Goal: Contribute content

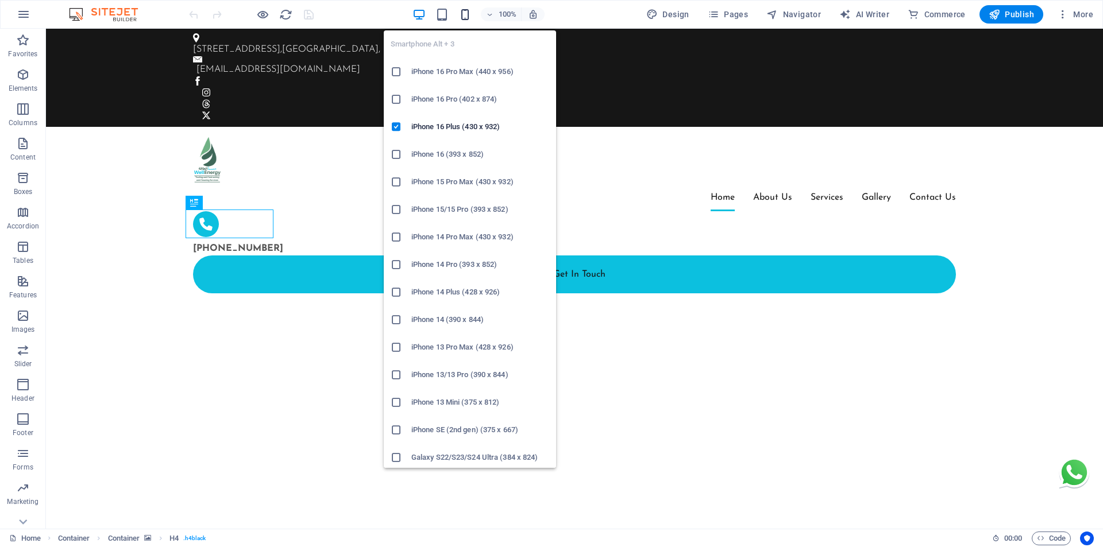
click at [466, 18] on icon "button" at bounding box center [464, 14] width 13 height 13
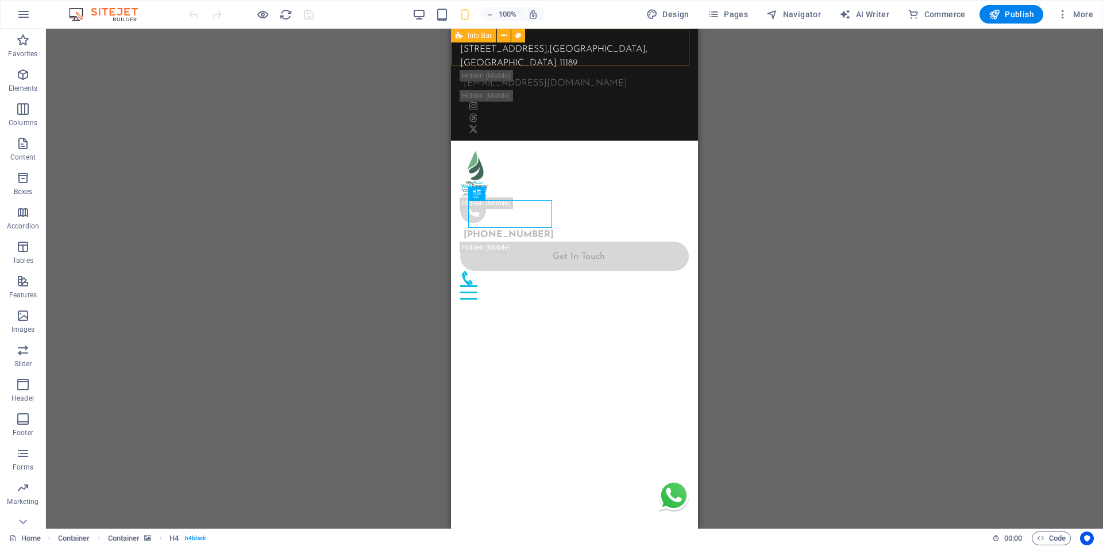
click at [482, 36] on span "Info Bar" at bounding box center [479, 35] width 24 height 7
select select "px"
select select "rem"
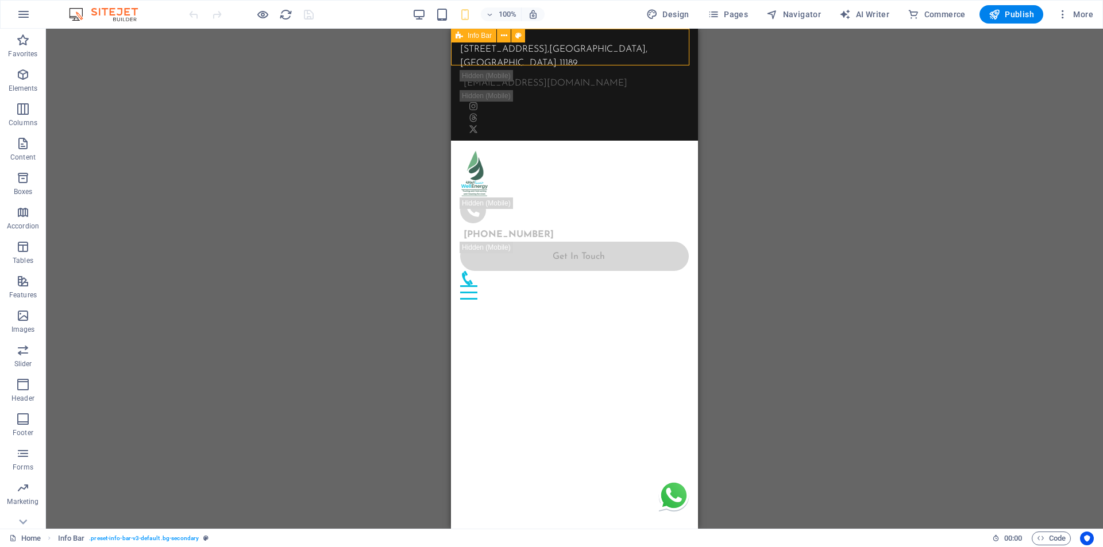
select select "px"
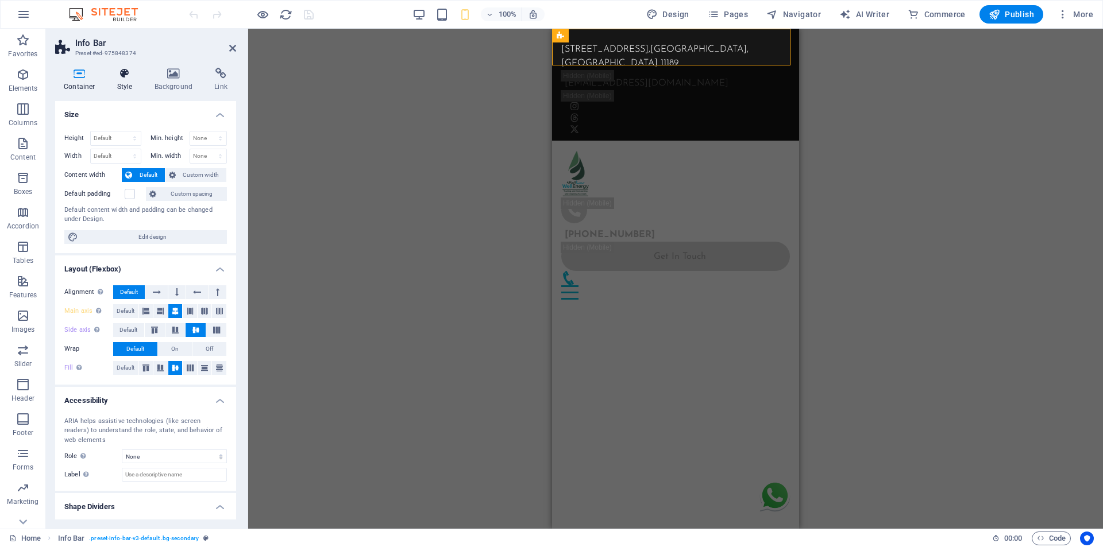
click at [132, 87] on h4 "Style" at bounding box center [127, 80] width 37 height 24
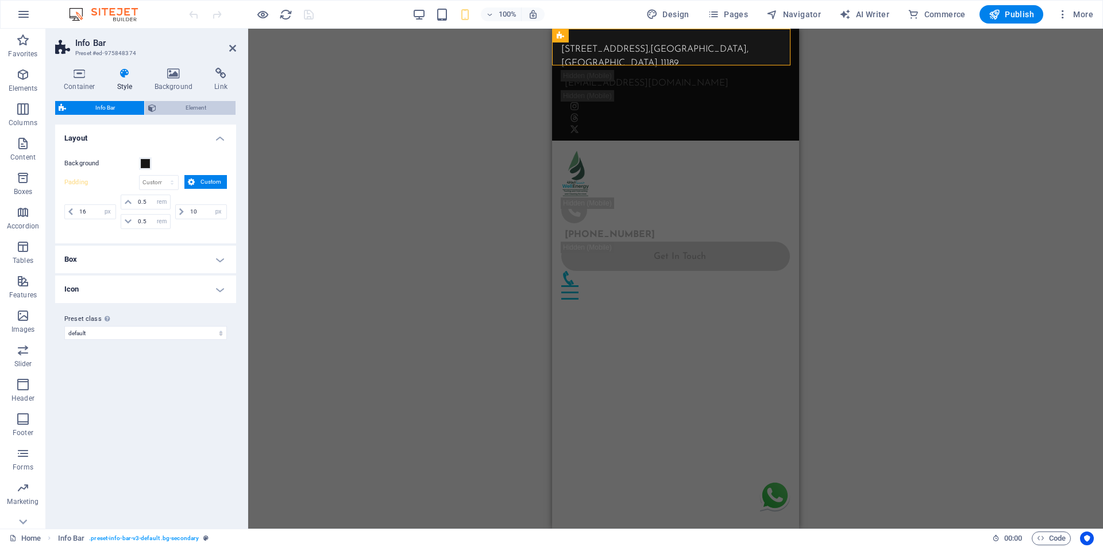
click at [196, 108] on span "Element" at bounding box center [196, 108] width 72 height 14
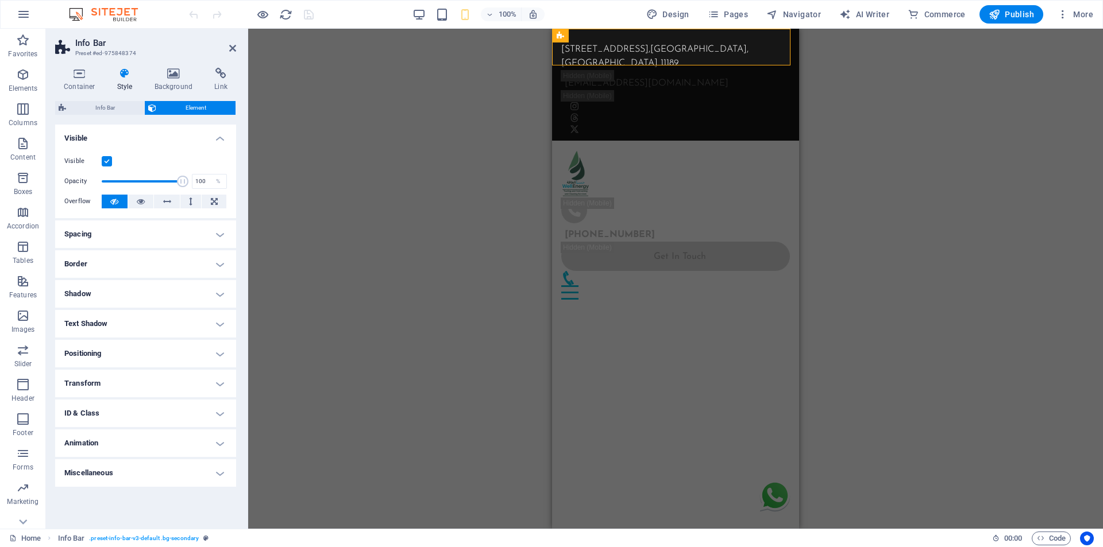
click at [111, 164] on label at bounding box center [107, 161] width 10 height 10
click at [0, 0] on input "Visible" at bounding box center [0, 0] width 0 height 0
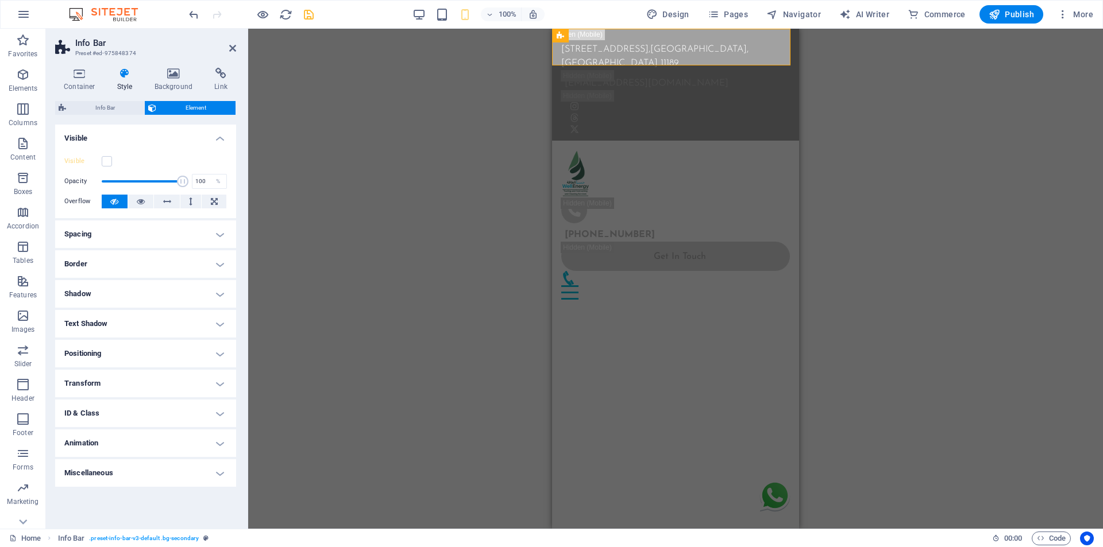
click at [310, 18] on icon "save" at bounding box center [308, 14] width 13 height 13
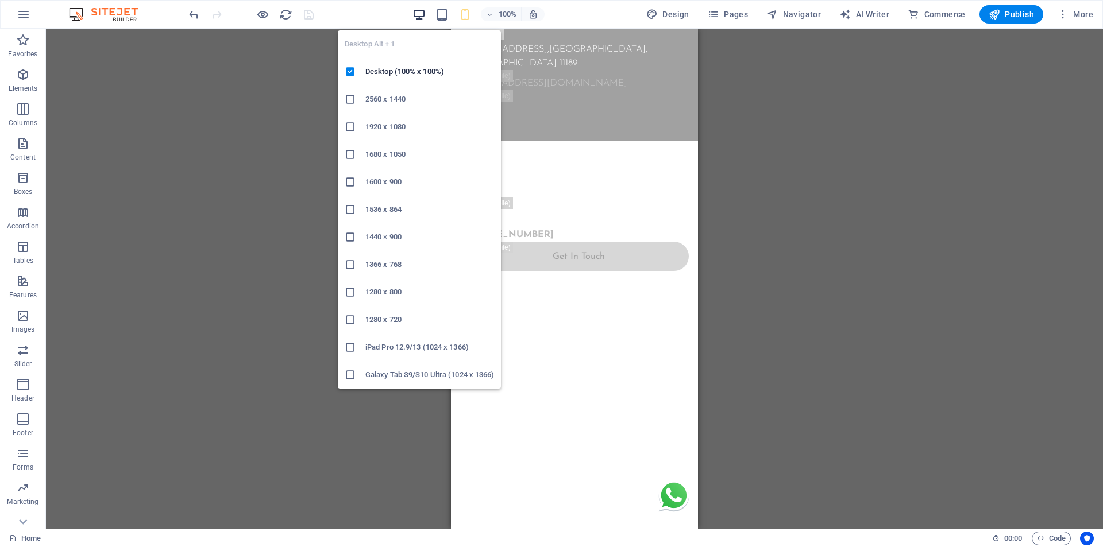
click at [420, 16] on icon "button" at bounding box center [418, 14] width 13 height 13
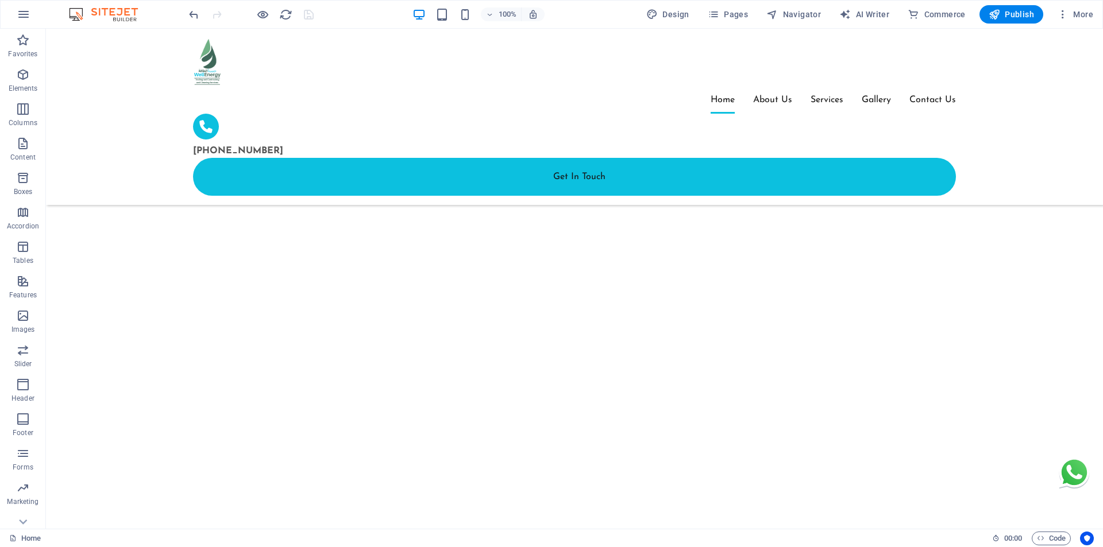
scroll to position [3039, 0]
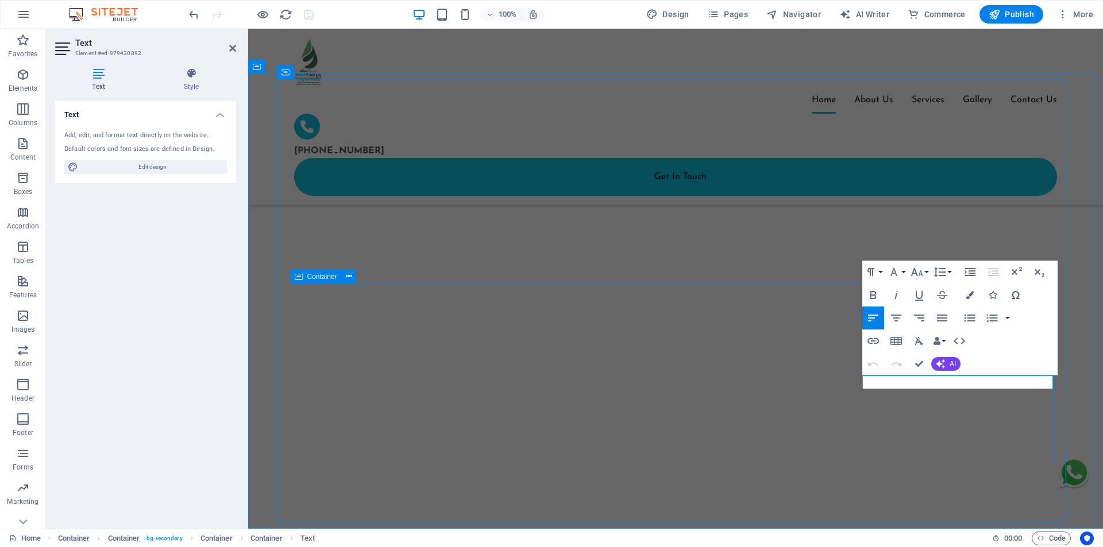
scroll to position [3066, 0]
drag, startPoint x: 879, startPoint y: 380, endPoint x: 855, endPoint y: 380, distance: 23.5
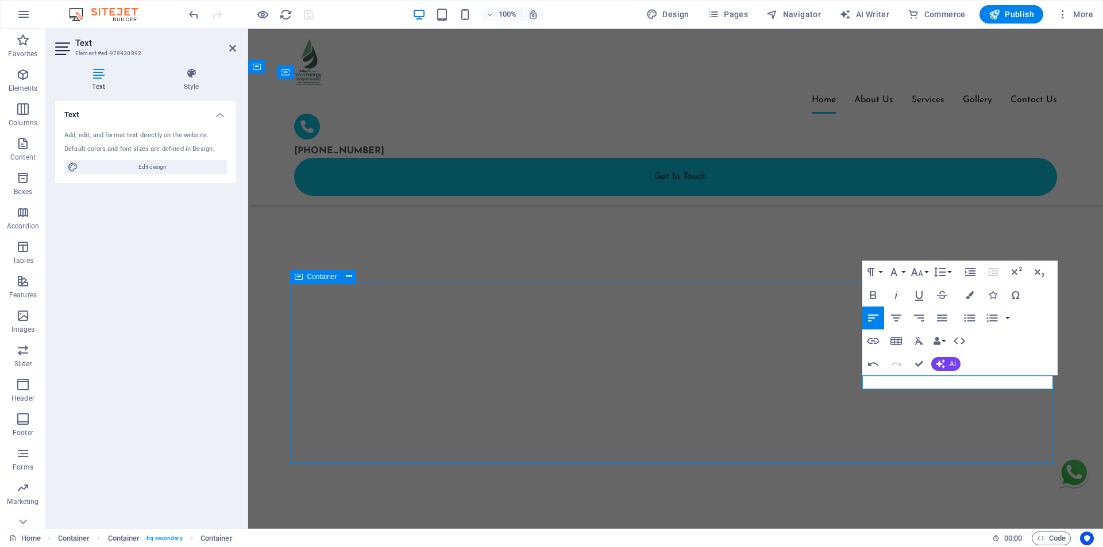
scroll to position [3039, 0]
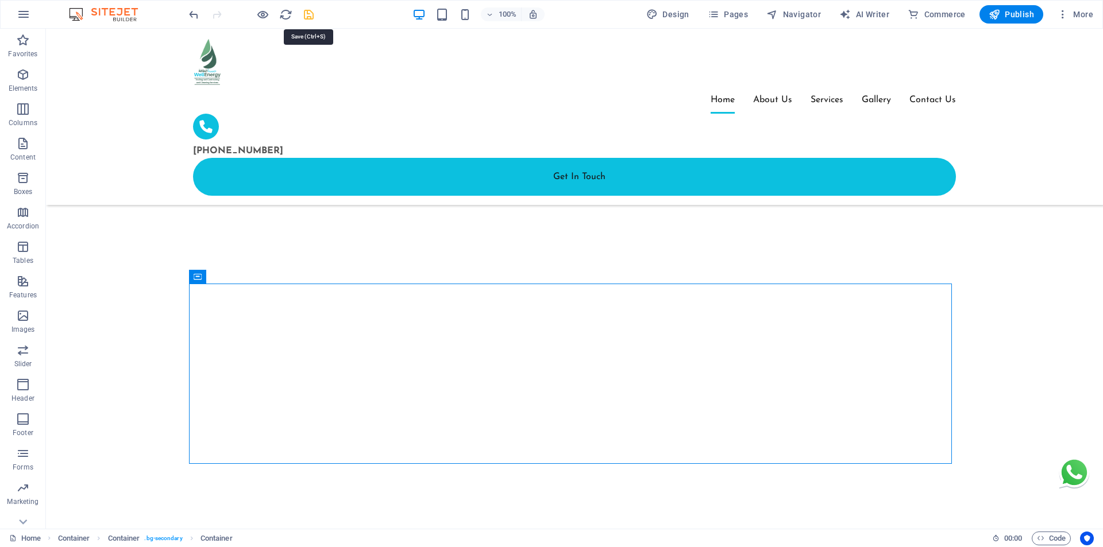
click at [310, 18] on icon "save" at bounding box center [308, 14] width 13 height 13
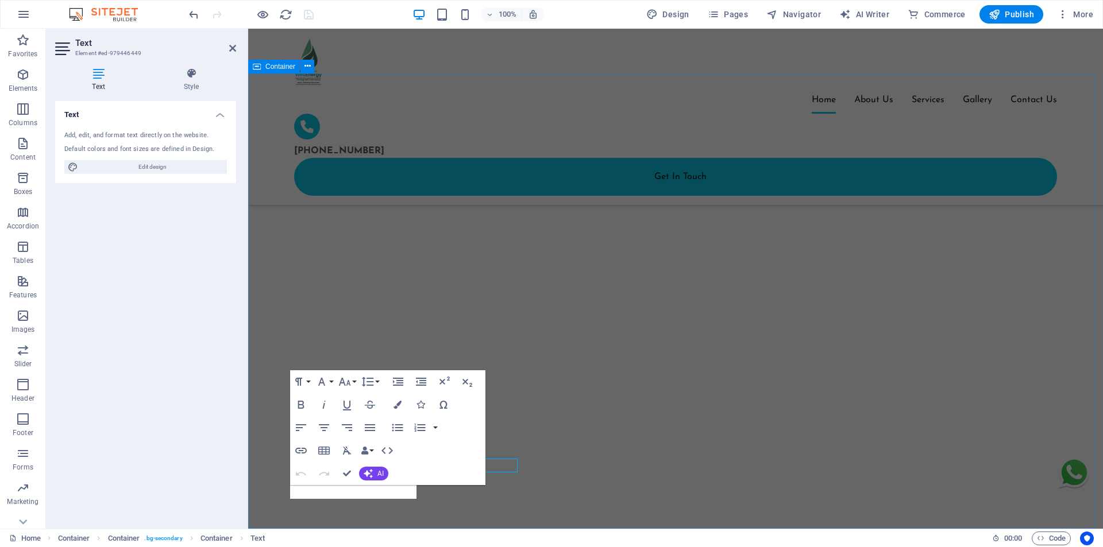
scroll to position [3066, 0]
drag, startPoint x: 338, startPoint y: 495, endPoint x: 302, endPoint y: 499, distance: 35.8
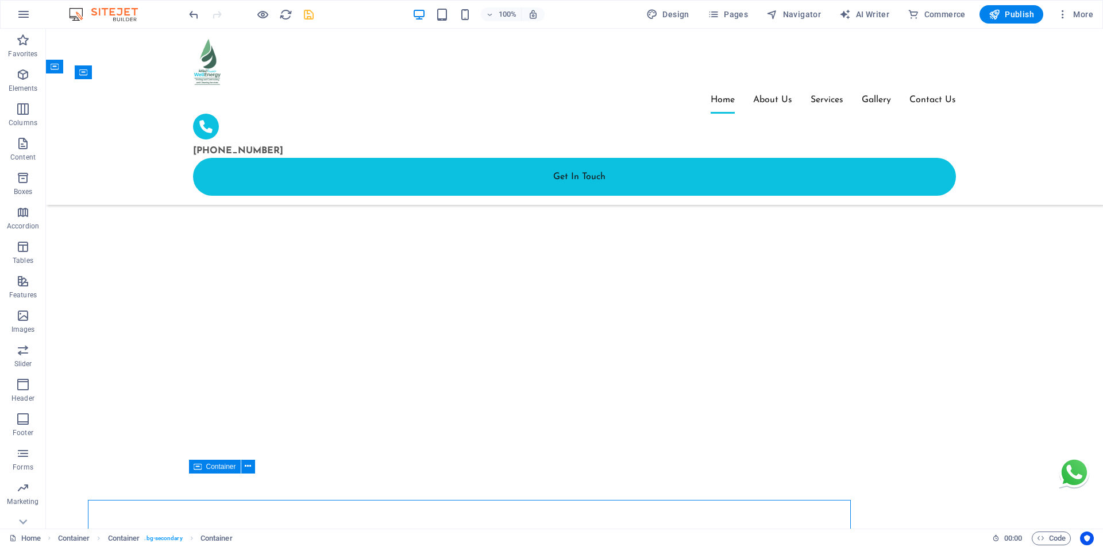
scroll to position [3039, 0]
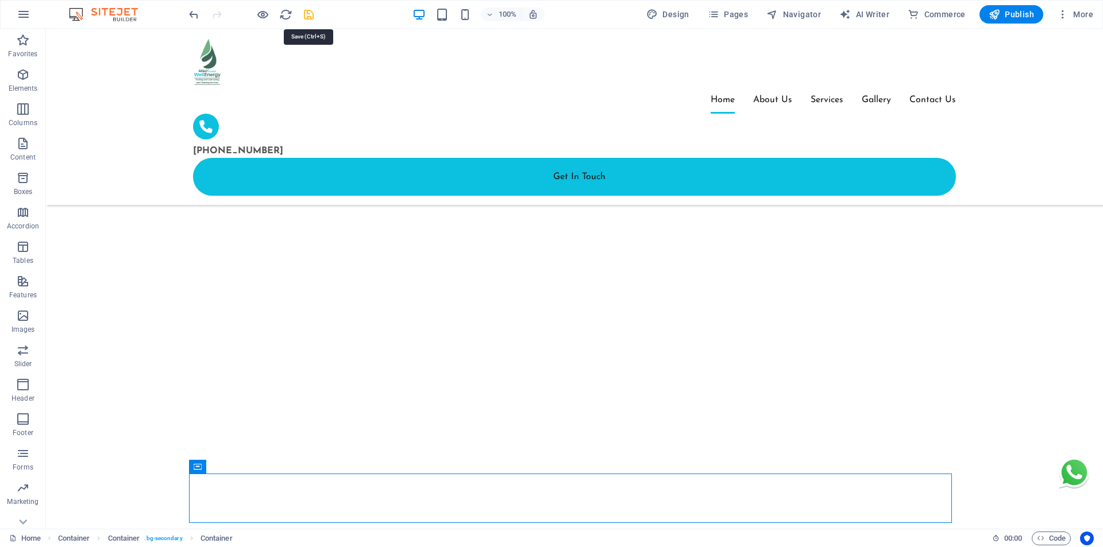
click at [311, 15] on icon "save" at bounding box center [308, 14] width 13 height 13
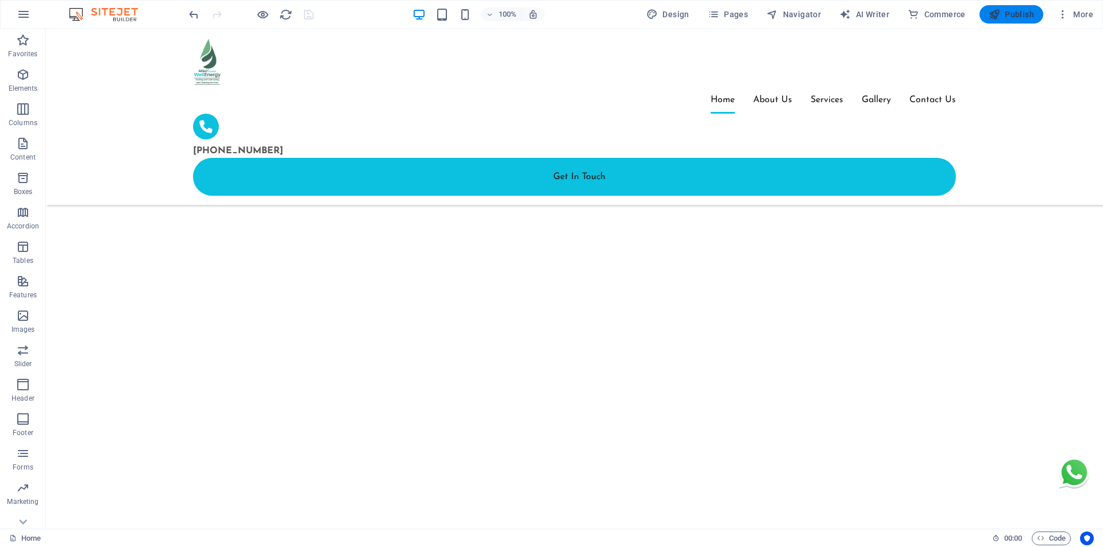
click at [1005, 14] on span "Publish" at bounding box center [1010, 14] width 45 height 11
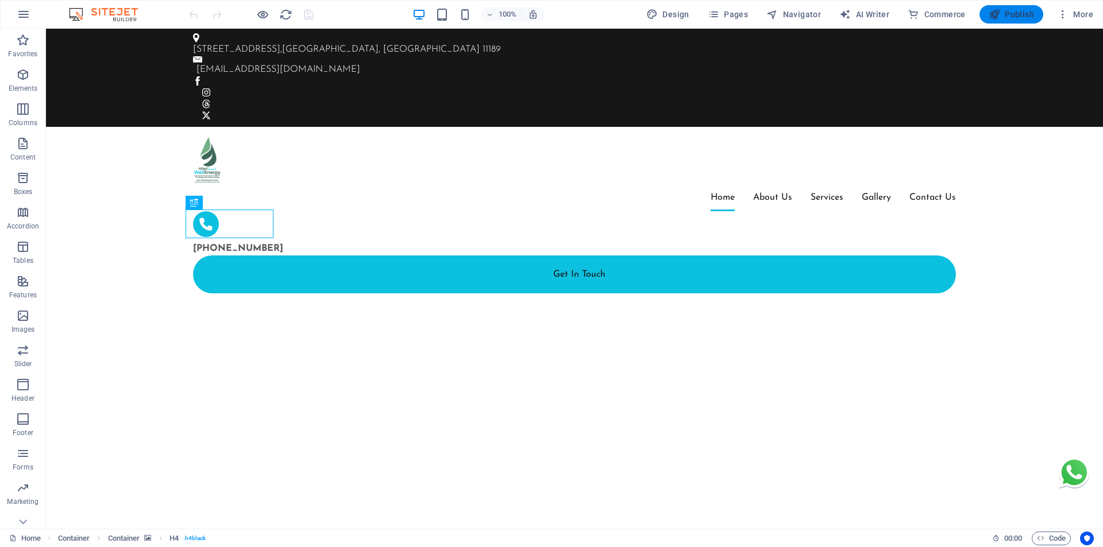
click at [1010, 16] on span "Publish" at bounding box center [1010, 14] width 45 height 11
